Goal: Information Seeking & Learning: Learn about a topic

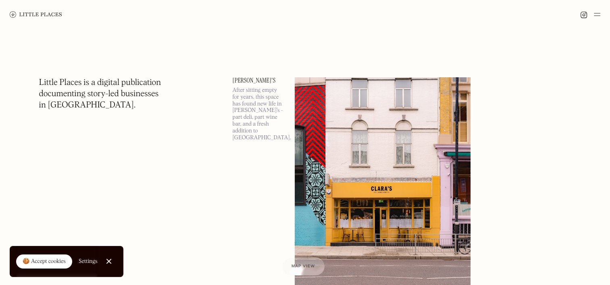
click at [108, 261] on link "Close Cookie Popup" at bounding box center [109, 261] width 16 height 16
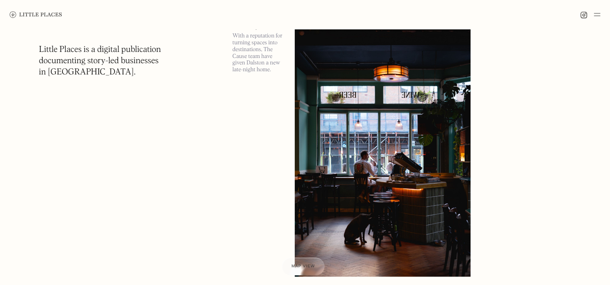
scroll to position [846, 0]
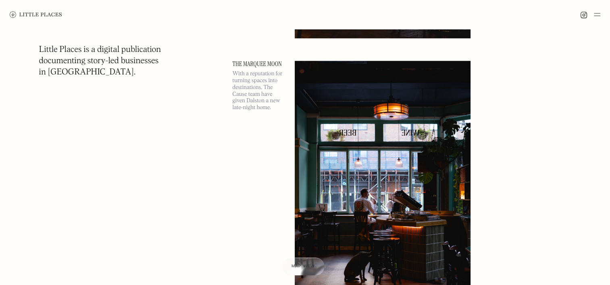
click at [268, 64] on link "The Marquee Moon" at bounding box center [259, 64] width 52 height 6
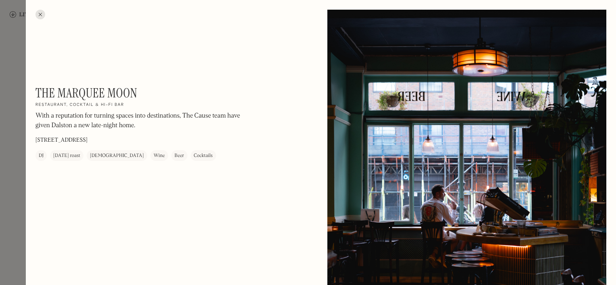
click at [42, 16] on div at bounding box center [40, 15] width 10 height 10
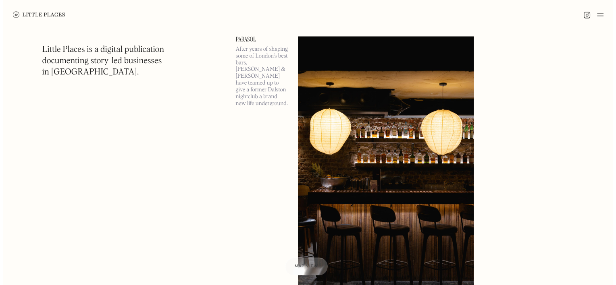
scroll to position [1410, 0]
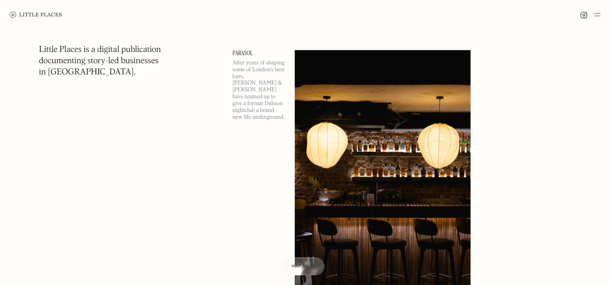
click at [241, 50] on link "Parasol" at bounding box center [259, 53] width 52 height 6
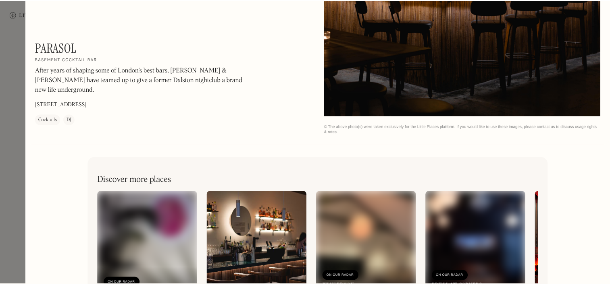
scroll to position [1330, 0]
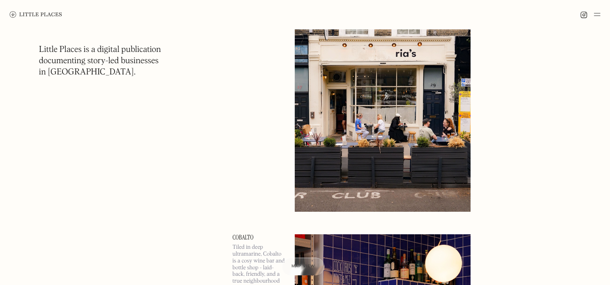
scroll to position [3062, 0]
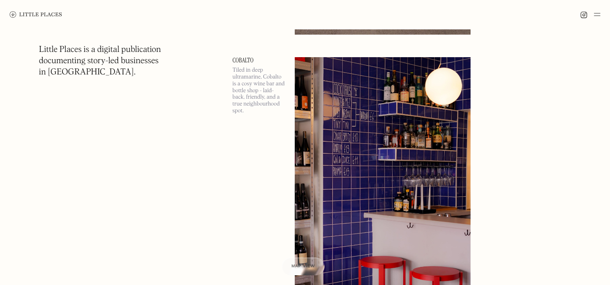
drag, startPoint x: 599, startPoint y: 17, endPoint x: 595, endPoint y: 18, distance: 4.2
click at [598, 17] on img at bounding box center [597, 15] width 6 height 10
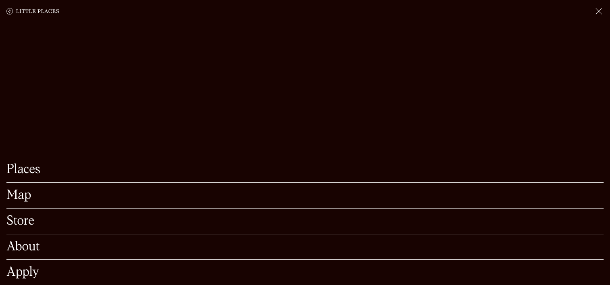
click at [12, 189] on link "Map" at bounding box center [304, 195] width 597 height 12
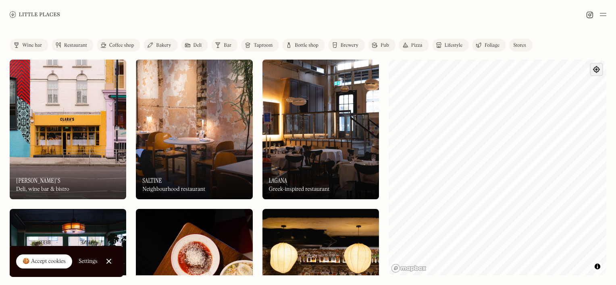
click at [594, 70] on span "Find my location" at bounding box center [596, 70] width 12 height 12
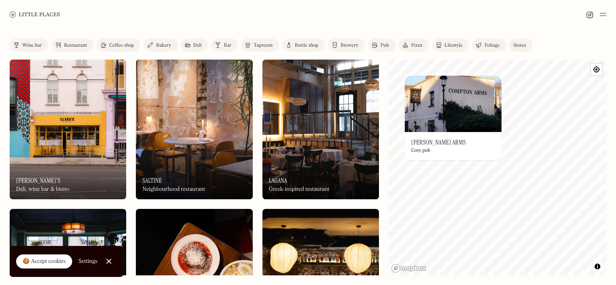
click at [548, 37] on div "Label Wine bar Restaurant Coffee shop Bakery Deli Bar Taproom Bottle shop Brewe…" at bounding box center [308, 157] width 616 height 256
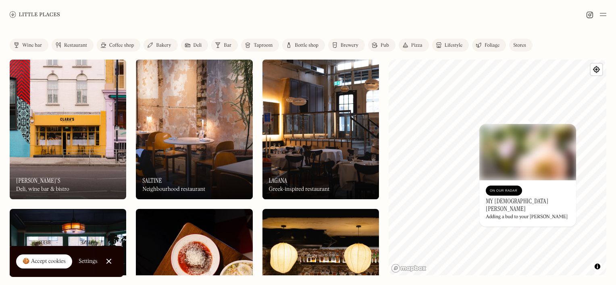
click at [534, 43] on div "Wine bar Restaurant Coffee shop Bakery Deli Bar Taproom Bottle shop Brewery Pub…" at bounding box center [274, 47] width 529 height 16
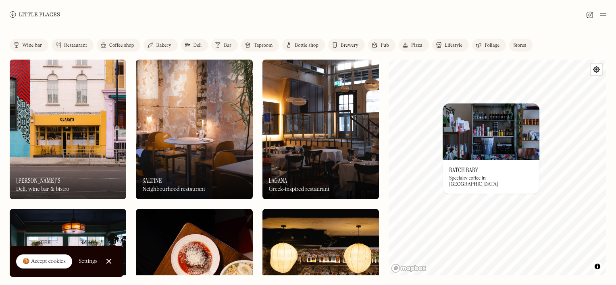
click at [473, 174] on h3 "Batch Baby" at bounding box center [463, 170] width 29 height 8
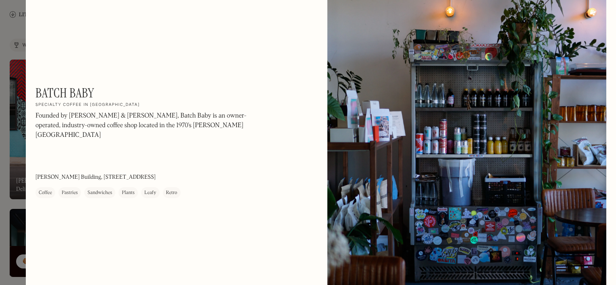
scroll to position [40, 0]
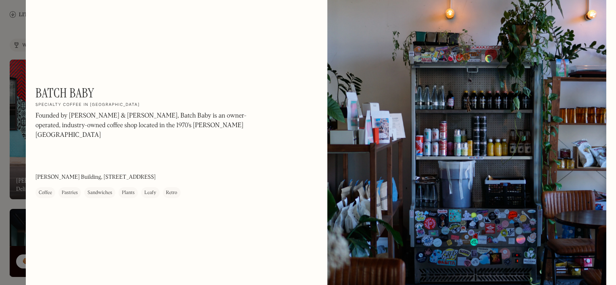
click at [4, 38] on div at bounding box center [308, 142] width 616 height 285
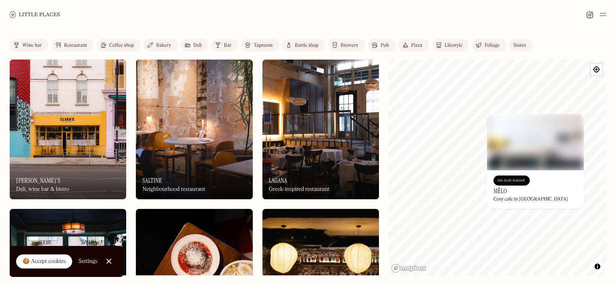
click at [75, 44] on div "Restaurant" at bounding box center [75, 45] width 23 height 5
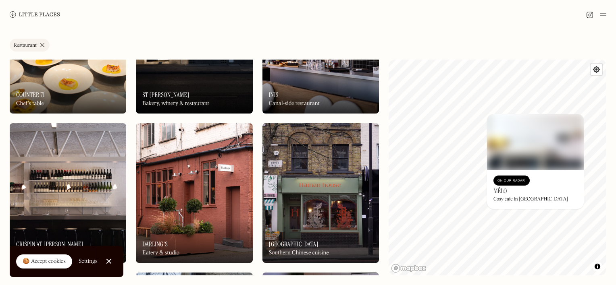
scroll to position [2216, 0]
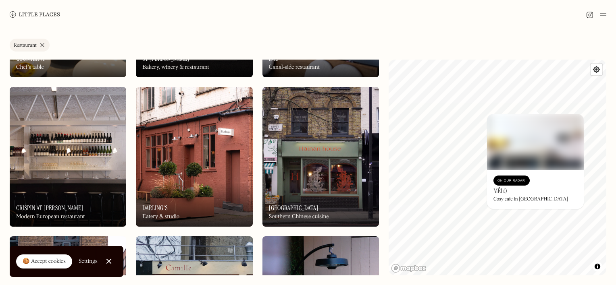
click at [62, 207] on h3 "Crispin at Studio Voltaire" at bounding box center [49, 208] width 67 height 8
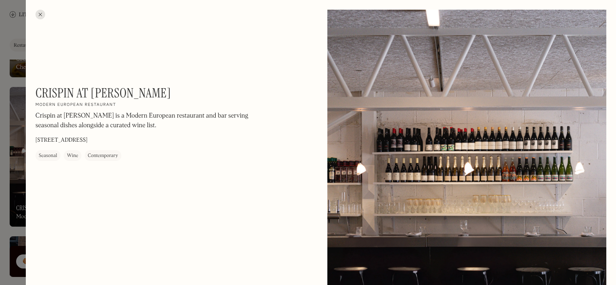
click at [44, 15] on div at bounding box center [40, 15] width 10 height 10
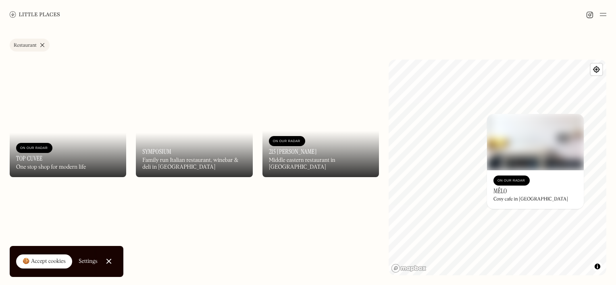
scroll to position [7708, 0]
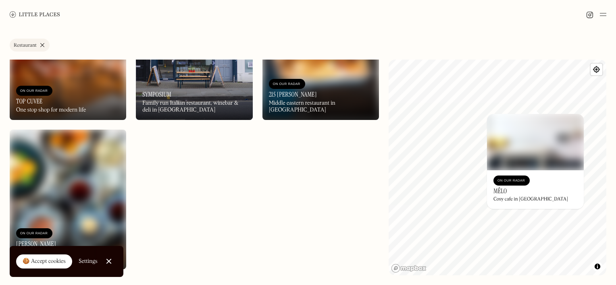
click at [113, 264] on link "Close Cookie Popup" at bounding box center [109, 261] width 16 height 16
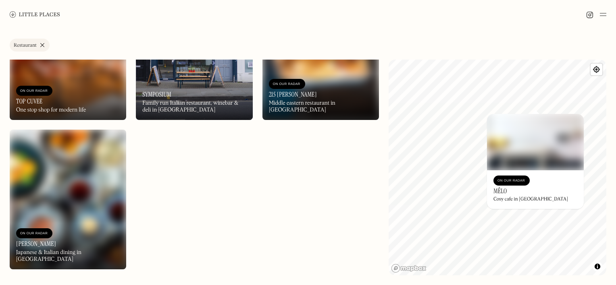
click at [27, 16] on img at bounding box center [35, 14] width 50 height 6
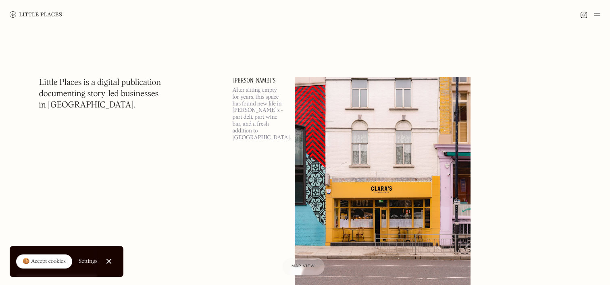
click at [596, 15] on img at bounding box center [597, 15] width 6 height 10
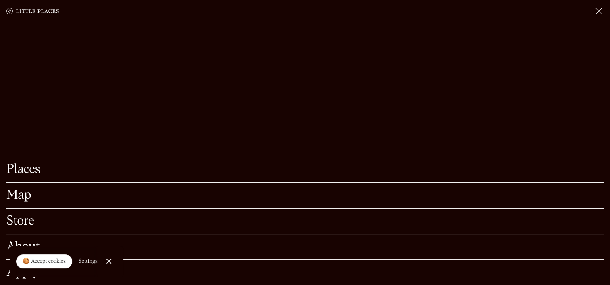
scroll to position [282, 0]
click at [107, 261] on link "Close Cookie Popup" at bounding box center [109, 261] width 16 height 16
click at [10, 241] on link "About" at bounding box center [304, 247] width 597 height 12
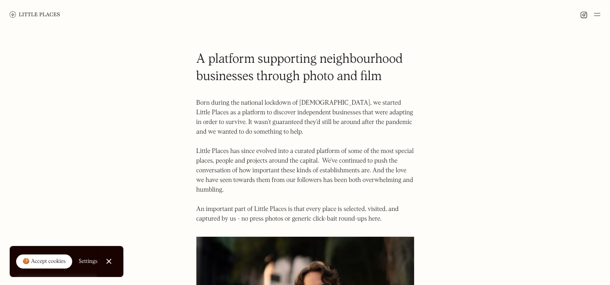
click at [31, 15] on img at bounding box center [35, 14] width 50 height 6
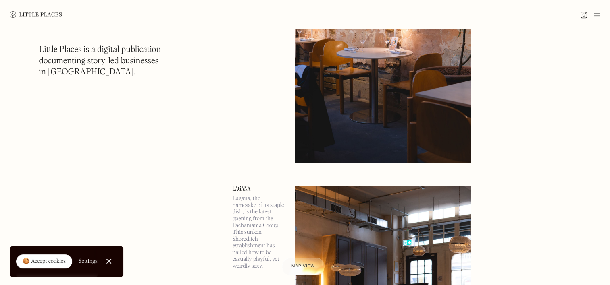
scroll to position [484, 0]
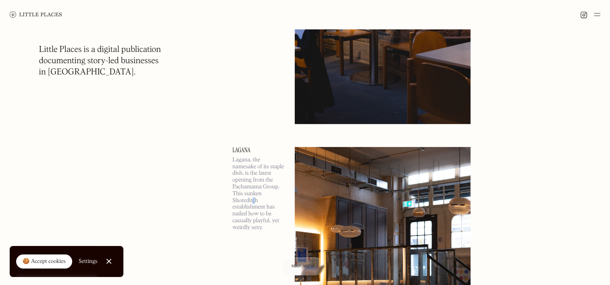
click at [253, 201] on p "Lagana, the namesake of its staple dish, is the latest opening from the Pachama…" at bounding box center [259, 194] width 52 height 75
drag, startPoint x: 253, startPoint y: 201, endPoint x: 350, endPoint y: 189, distance: 97.5
click at [350, 189] on img at bounding box center [383, 274] width 176 height 254
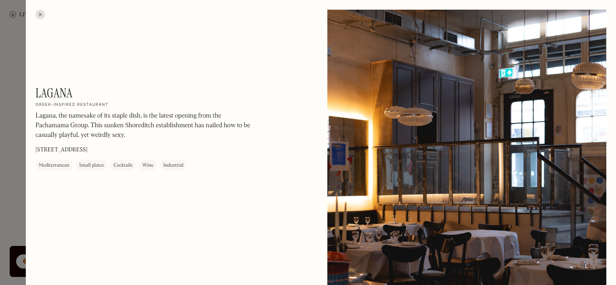
click at [5, 131] on div at bounding box center [308, 142] width 616 height 285
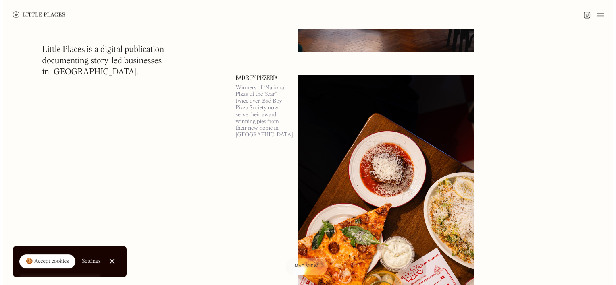
scroll to position [1048, 0]
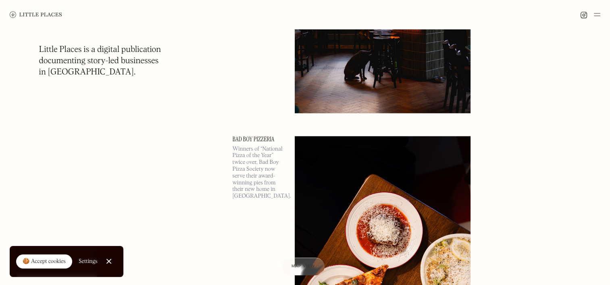
click at [244, 140] on link "Bad Boy Pizzeria" at bounding box center [259, 139] width 52 height 6
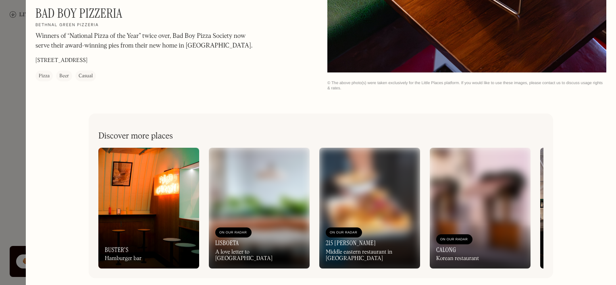
scroll to position [1354, 0]
